Goal: Task Accomplishment & Management: Manage account settings

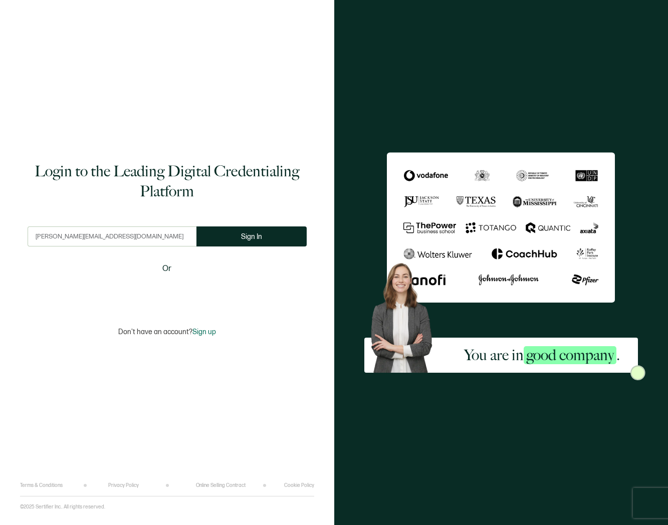
type input "dasha@everflow.io"
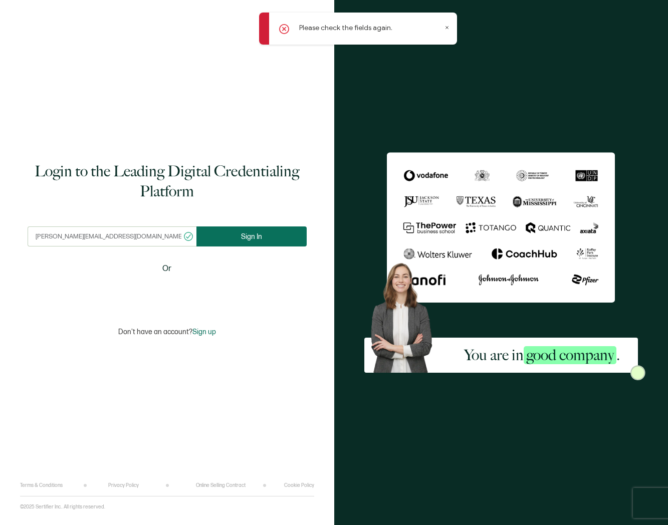
click at [291, 236] on button "Sign In" at bounding box center [252, 237] width 110 height 20
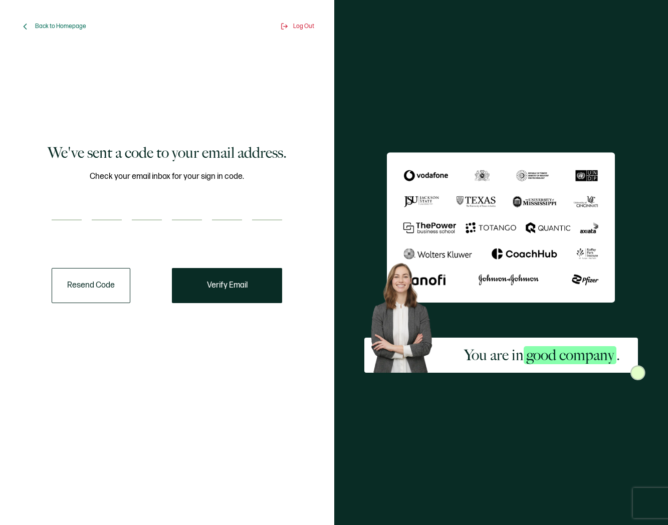
click at [63, 210] on input "number" at bounding box center [67, 211] width 30 height 20
type input "3"
type input "4"
type input "5"
type input "0"
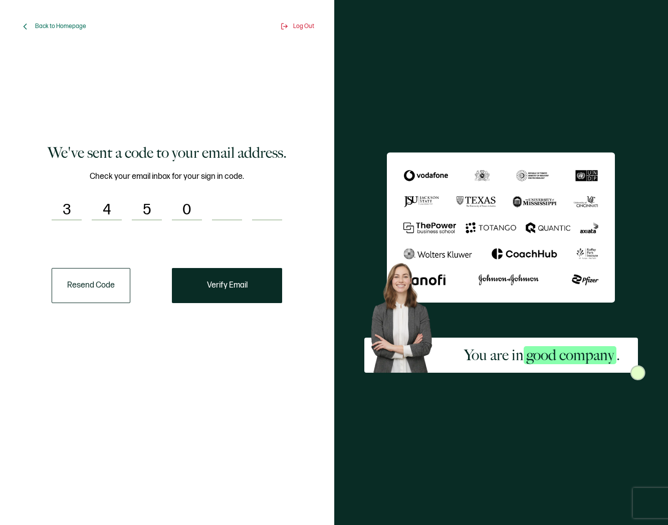
type input "3"
